Goal: Find specific page/section: Find specific page/section

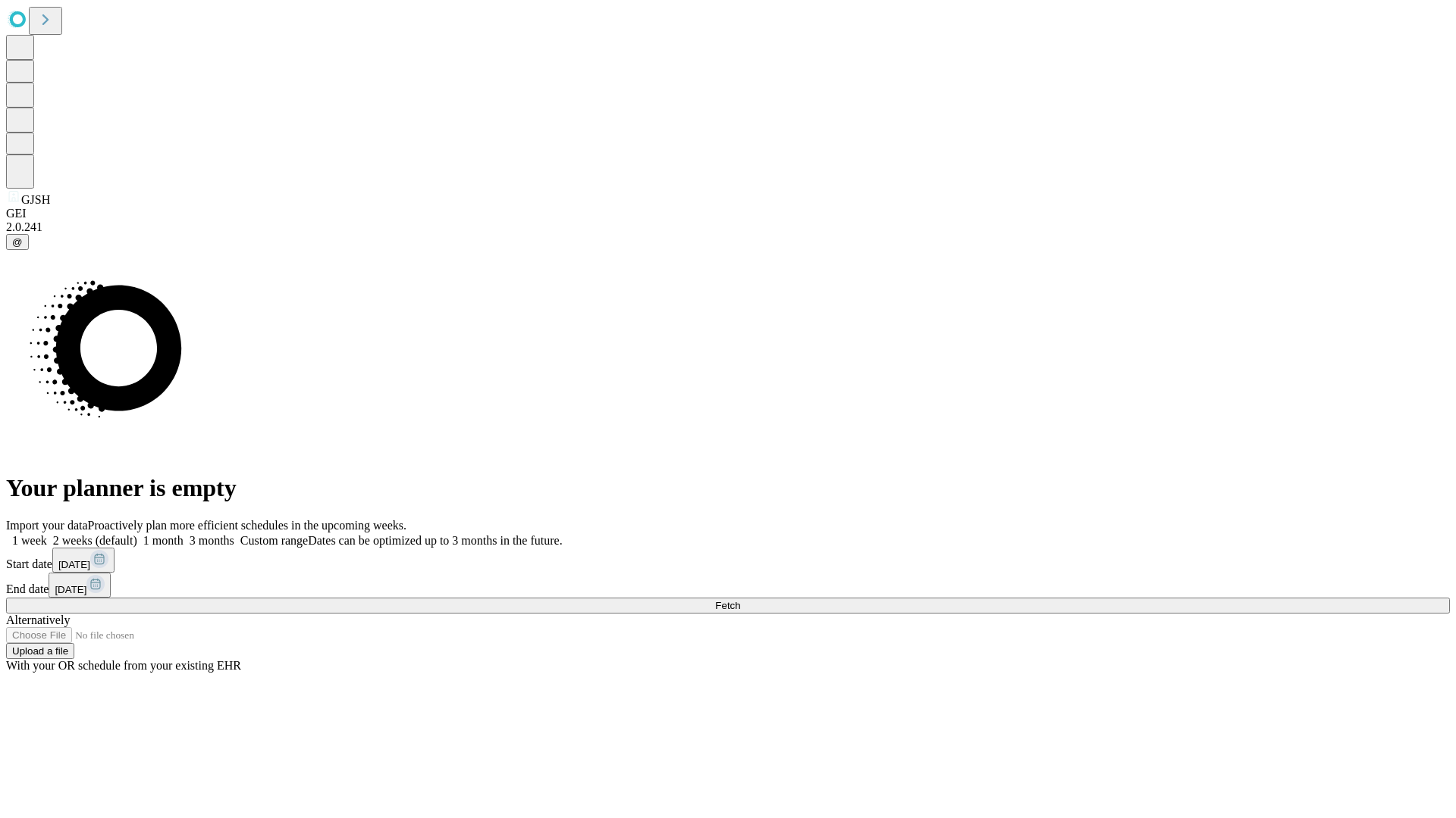
click at [740, 601] on span "Fetch" at bounding box center [728, 606] width 25 height 12
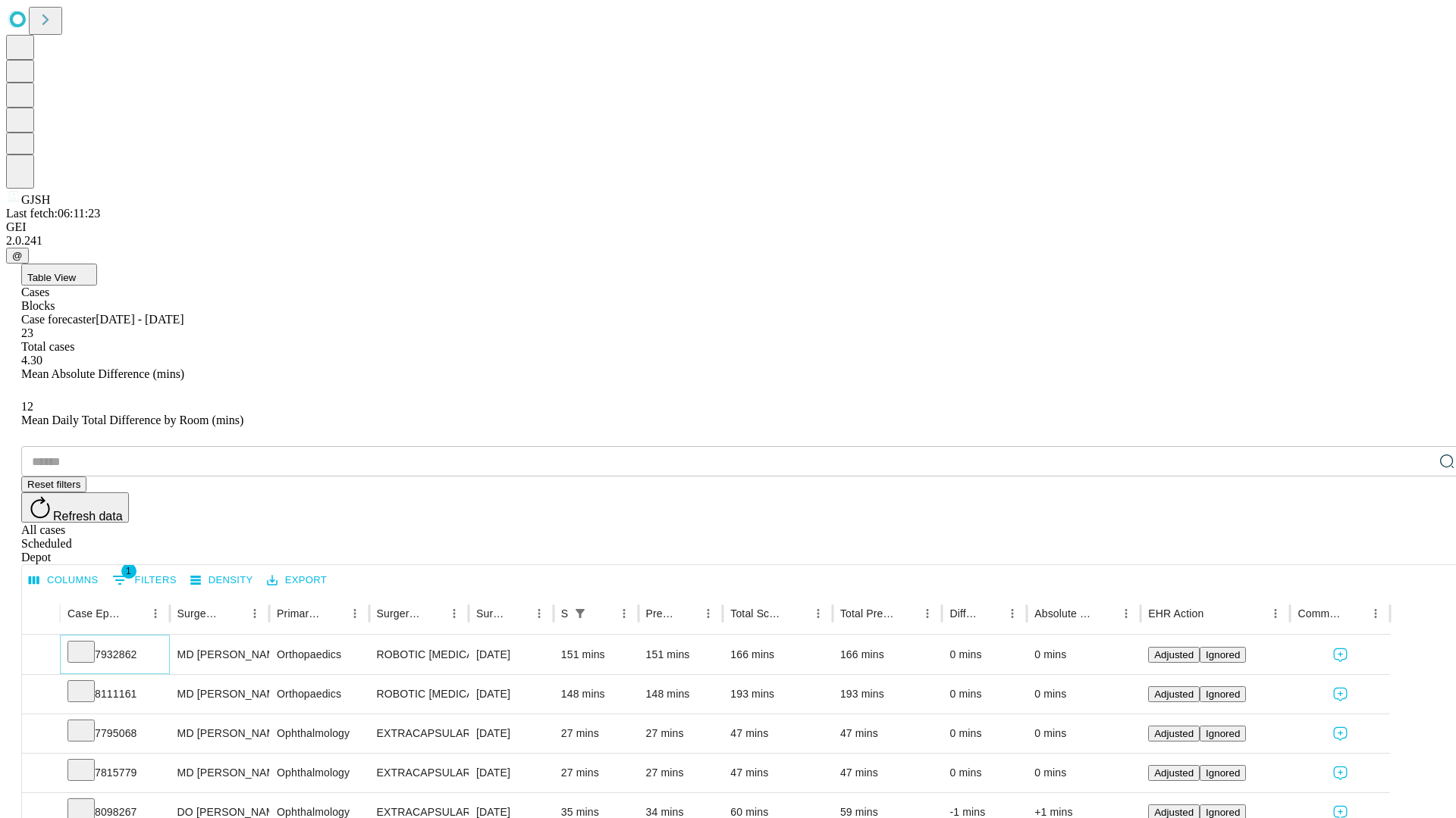
click at [89, 643] on icon at bounding box center [80, 650] width 15 height 15
